Goal: Task Accomplishment & Management: Use online tool/utility

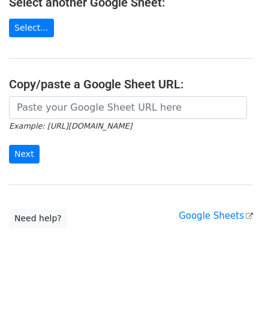
scroll to position [157, 0]
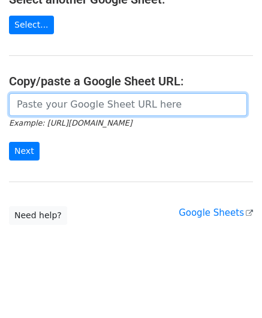
click at [31, 107] on input "url" at bounding box center [128, 104] width 238 height 23
paste input "[URL][DOMAIN_NAME]"
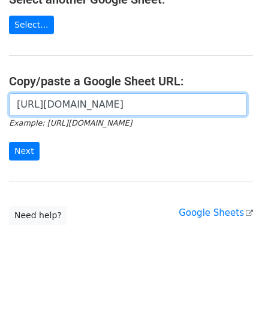
scroll to position [0, 239]
type input "[URL][DOMAIN_NAME]"
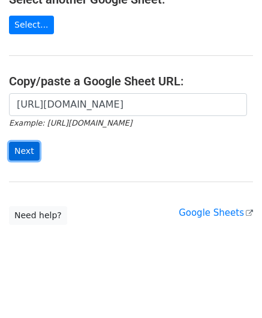
click at [27, 149] on input "Next" at bounding box center [24, 151] width 31 height 19
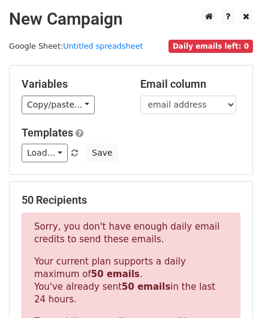
scroll to position [405, 0]
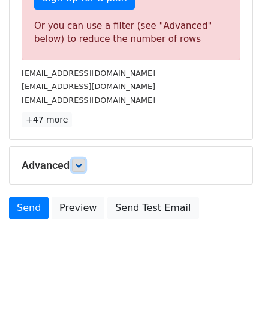
click at [79, 163] on icon at bounding box center [78, 165] width 7 height 7
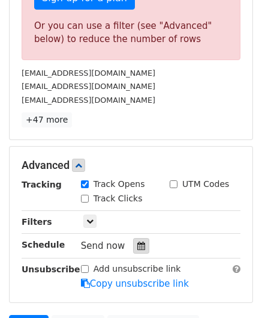
drag, startPoint x: 136, startPoint y: 241, endPoint x: 132, endPoint y: 235, distance: 7.5
click at [137, 241] on icon at bounding box center [141, 245] width 8 height 8
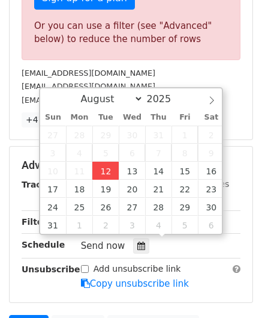
type input "2025-08-12 12:00"
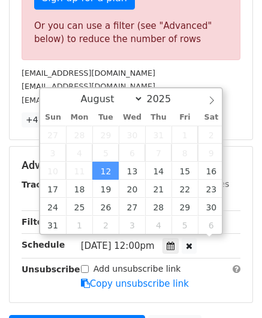
scroll to position [0, 0]
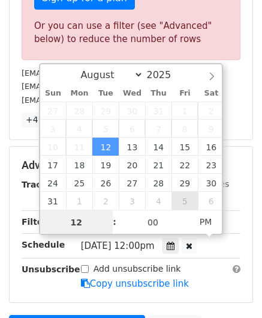
paste input "4"
type input "4"
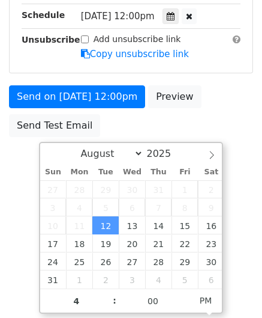
type input "2025-08-12 16:00"
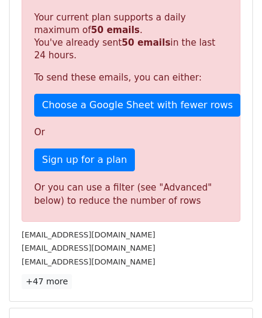
scroll to position [551, 0]
